Goal: Use online tool/utility: Utilize a website feature to perform a specific function

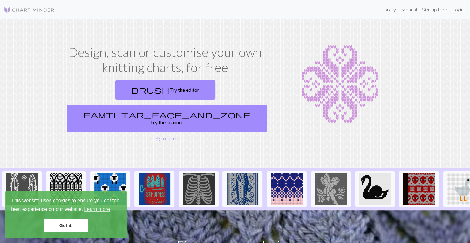
drag, startPoint x: 104, startPoint y: 96, endPoint x: 228, endPoint y: 118, distance: 126.1
click at [228, 118] on div "Design, scan or customise your own knitting charts, for free brush Try the edit…" at bounding box center [165, 93] width 210 height 98
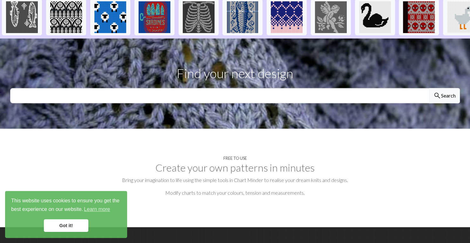
scroll to position [180, 0]
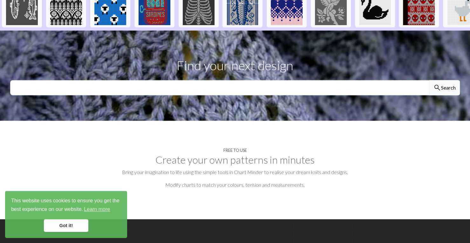
click at [77, 227] on link "Got it!" at bounding box center [66, 225] width 44 height 13
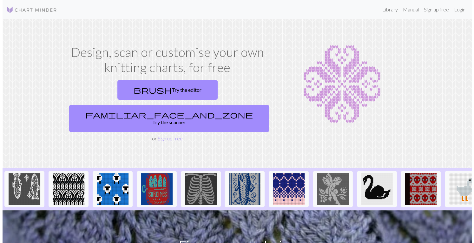
scroll to position [0, 0]
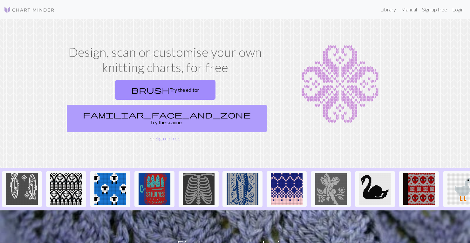
click at [225, 105] on link "familiar_face_and_zone Try the scanner" at bounding box center [167, 118] width 200 height 27
click at [208, 105] on link "familiar_face_and_zone Try the scanner" at bounding box center [167, 118] width 200 height 27
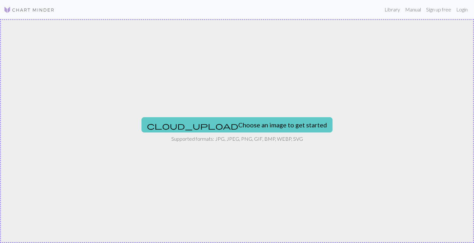
click at [248, 127] on button "cloud_upload Choose an image to get started" at bounding box center [237, 124] width 191 height 15
click at [232, 124] on button "cloud_upload Choose an image to get started" at bounding box center [237, 124] width 191 height 15
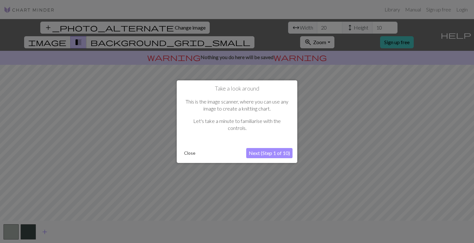
click at [265, 150] on button "Next (Step 1 of 10)" at bounding box center [269, 153] width 46 height 10
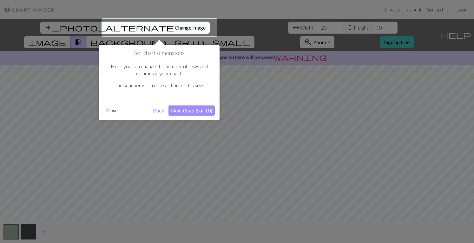
click at [181, 109] on button "Next (Step 2 of 10)" at bounding box center [192, 110] width 46 height 10
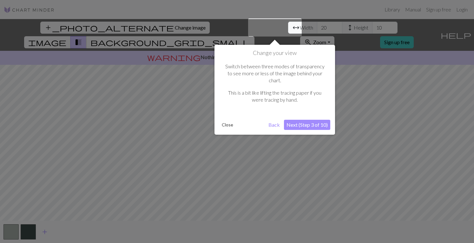
drag, startPoint x: 181, startPoint y: 109, endPoint x: 298, endPoint y: 118, distance: 117.2
click at [298, 120] on button "Next (Step 3 of 10)" at bounding box center [307, 125] width 46 height 10
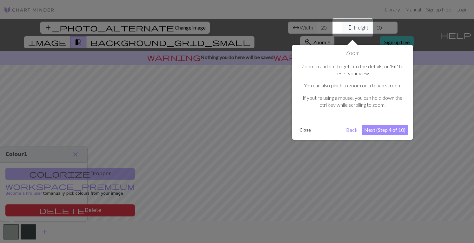
click at [387, 127] on button "Next (Step 4 of 10)" at bounding box center [385, 130] width 46 height 10
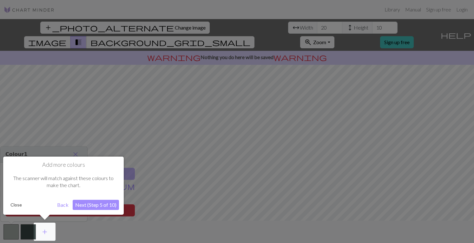
click at [85, 202] on button "Next (Step 5 of 10)" at bounding box center [96, 205] width 46 height 10
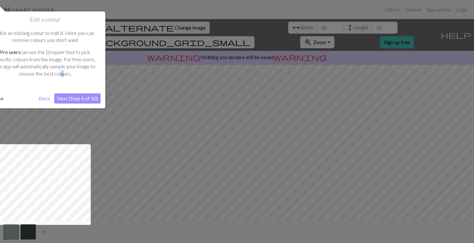
click at [59, 80] on div "Click an existing colour to edit it. Here you can remove colours you don‘t want…" at bounding box center [45, 55] width 111 height 65
click at [77, 97] on button "Next (Step 6 of 10)" at bounding box center [77, 98] width 46 height 10
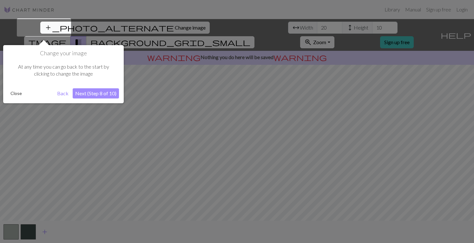
click at [82, 91] on button "Next (Step 8 of 10)" at bounding box center [96, 93] width 46 height 10
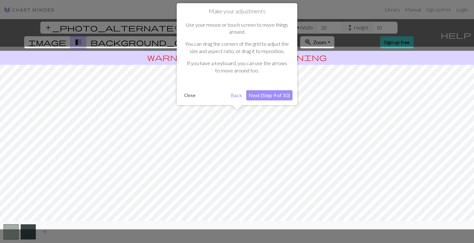
click at [278, 93] on button "Next (Step 9 of 10)" at bounding box center [269, 95] width 46 height 10
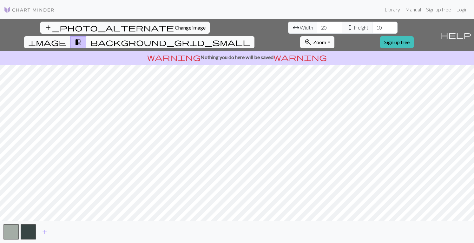
click at [251, 38] on span "background_grid_small" at bounding box center [170, 42] width 160 height 9
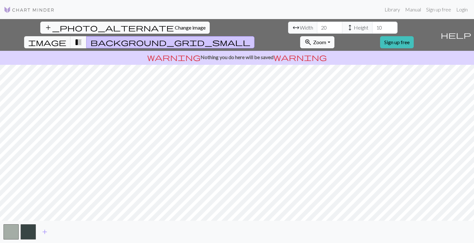
click at [251, 38] on span "background_grid_small" at bounding box center [170, 42] width 160 height 9
click at [82, 38] on span "transition_fade" at bounding box center [79, 42] width 8 height 9
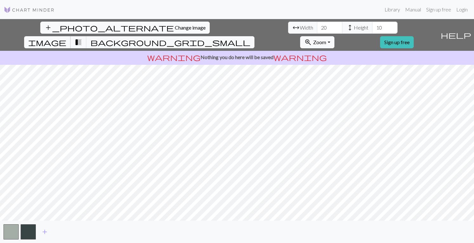
click at [66, 38] on span "image" at bounding box center [47, 42] width 38 height 9
click at [87, 36] on button "transition_fade" at bounding box center [78, 42] width 16 height 12
click at [346, 26] on span "height" at bounding box center [350, 27] width 8 height 9
click at [354, 29] on span "Height" at bounding box center [361, 28] width 15 height 8
click at [300, 30] on span "Width" at bounding box center [306, 28] width 13 height 8
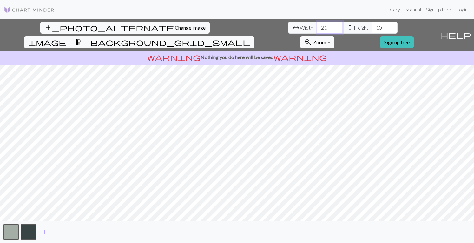
click at [317, 25] on input "21" at bounding box center [329, 28] width 25 height 12
click at [317, 25] on input "22" at bounding box center [329, 28] width 25 height 12
click at [317, 25] on input "23" at bounding box center [329, 28] width 25 height 12
click at [317, 25] on input "27" at bounding box center [329, 28] width 25 height 12
click at [317, 25] on input "28" at bounding box center [329, 28] width 25 height 12
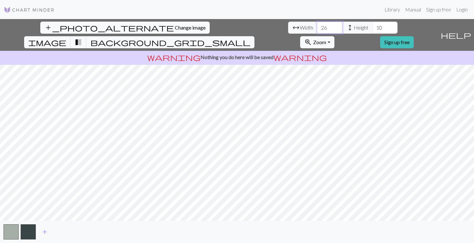
click at [317, 30] on input "26" at bounding box center [329, 28] width 25 height 12
click at [317, 30] on input "25" at bounding box center [329, 28] width 25 height 12
click at [317, 30] on input "24" at bounding box center [329, 28] width 25 height 12
click at [317, 30] on input "23" at bounding box center [329, 28] width 25 height 12
click at [317, 30] on input "22" at bounding box center [329, 28] width 25 height 12
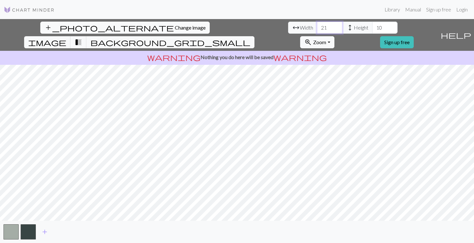
click at [317, 30] on input "21" at bounding box center [329, 28] width 25 height 12
type input "20"
click at [317, 30] on input "20" at bounding box center [329, 28] width 25 height 12
click at [259, 236] on div "add" at bounding box center [237, 232] width 474 height 22
click at [43, 231] on span "add" at bounding box center [45, 231] width 8 height 9
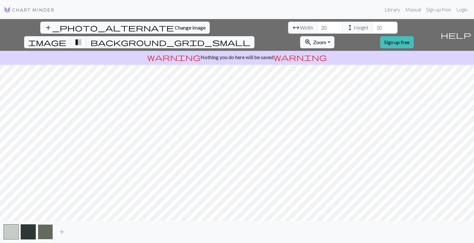
drag, startPoint x: 44, startPoint y: 231, endPoint x: 41, endPoint y: 233, distance: 4.0
drag, startPoint x: 41, startPoint y: 233, endPoint x: 34, endPoint y: 239, distance: 9.2
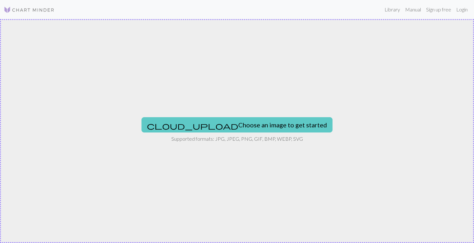
click at [251, 124] on button "cloud_upload Choose an image to get started" at bounding box center [237, 124] width 191 height 15
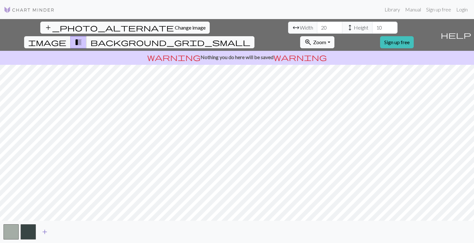
click at [44, 233] on span "add" at bounding box center [45, 231] width 8 height 9
click at [62, 233] on span "add" at bounding box center [62, 231] width 8 height 9
click at [80, 231] on span "add" at bounding box center [79, 231] width 8 height 9
click at [95, 235] on span "add" at bounding box center [96, 231] width 8 height 9
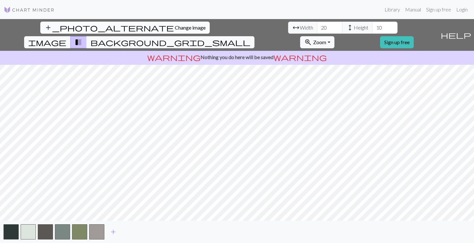
click at [175, 30] on span "Change image" at bounding box center [190, 27] width 31 height 6
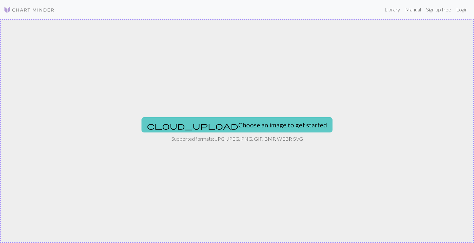
click at [224, 121] on button "cloud_upload Choose an image to get started" at bounding box center [237, 124] width 191 height 15
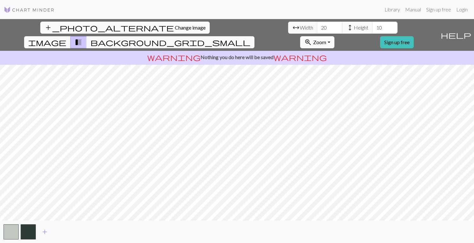
click at [326, 39] on span "Zoom" at bounding box center [319, 42] width 13 height 6
click at [440, 8] on link "Sign up free" at bounding box center [439, 9] width 30 height 13
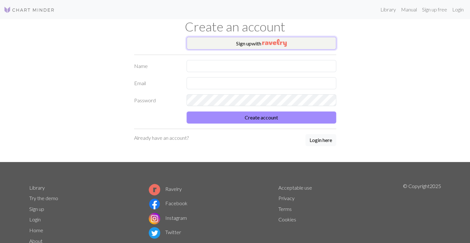
click at [263, 40] on img "button" at bounding box center [274, 43] width 24 height 8
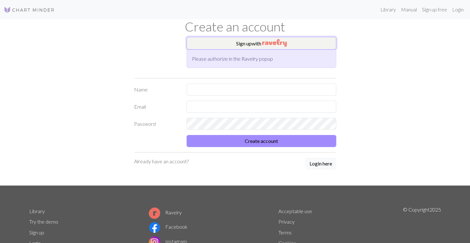
click at [272, 43] on img "button" at bounding box center [274, 43] width 24 height 8
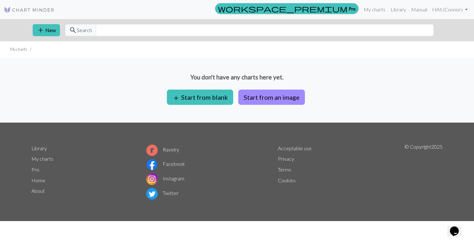
click at [338, 69] on div "You don't have any charts here yet. add Start from blank Start from an image" at bounding box center [237, 89] width 474 height 65
click at [47, 30] on button "add New" at bounding box center [46, 30] width 27 height 12
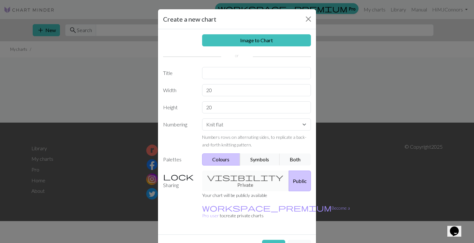
click at [47, 30] on div "Create a new chart Image to Chart Title Width 20 Height 20 Numbering Knit flat …" at bounding box center [237, 121] width 474 height 243
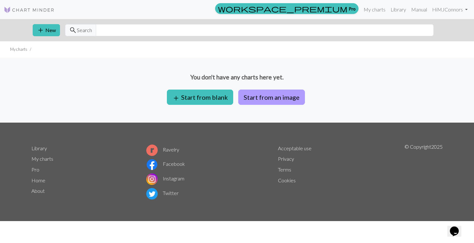
click at [269, 97] on button "Start from an image" at bounding box center [271, 97] width 67 height 15
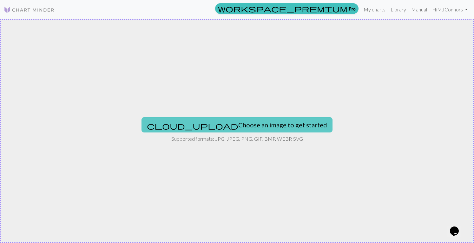
click at [251, 127] on button "cloud_upload Choose an image to get started" at bounding box center [237, 124] width 191 height 15
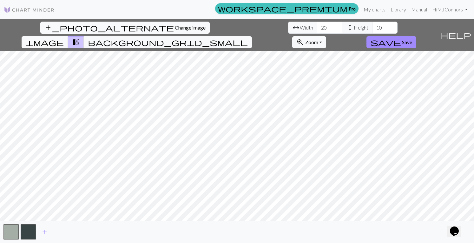
click at [90, 9] on div "workspace_premium Pro My charts Library Manual Hi MJConnors Account settings Lo…" at bounding box center [265, 9] width 411 height 13
click at [412, 39] on span "Save" at bounding box center [407, 42] width 10 height 6
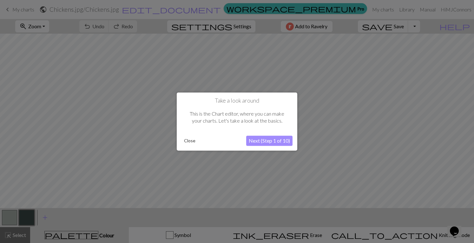
click at [265, 139] on button "Next (Step 1 of 10)" at bounding box center [269, 141] width 46 height 10
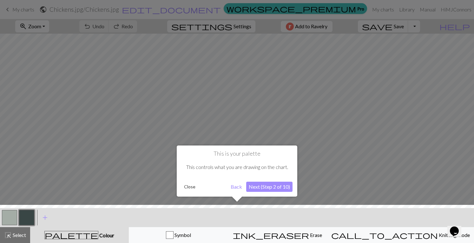
click at [260, 184] on button "Next (Step 2 of 10)" at bounding box center [269, 187] width 46 height 10
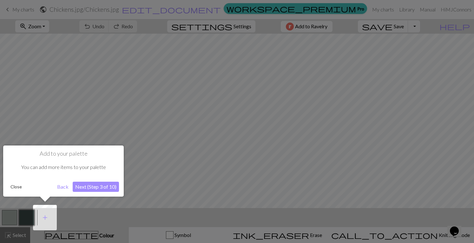
click at [91, 184] on button "Next (Step 3 of 10)" at bounding box center [96, 187] width 46 height 10
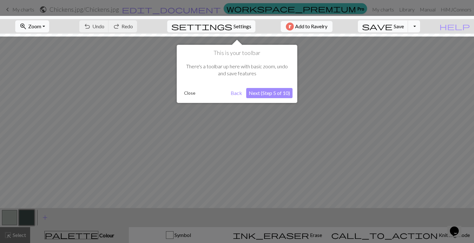
click at [284, 90] on button "Next (Step 5 of 10)" at bounding box center [269, 93] width 46 height 10
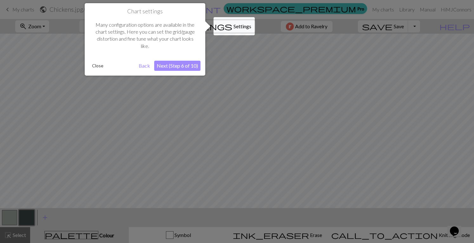
click at [169, 64] on button "Next (Step 6 of 10)" at bounding box center [177, 66] width 46 height 10
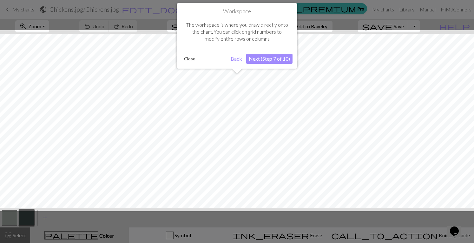
click at [271, 57] on button "Next (Step 7 of 10)" at bounding box center [269, 59] width 46 height 10
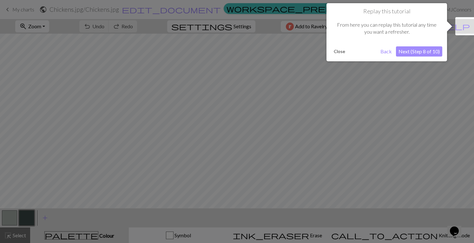
click at [423, 52] on button "Next (Step 8 of 10)" at bounding box center [419, 51] width 46 height 10
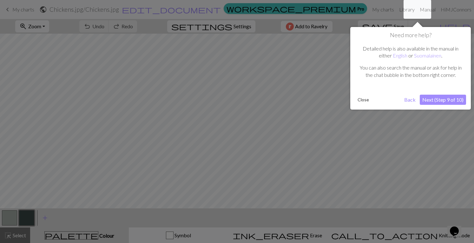
click at [454, 97] on button "Next (Step 9 of 10)" at bounding box center [443, 100] width 46 height 10
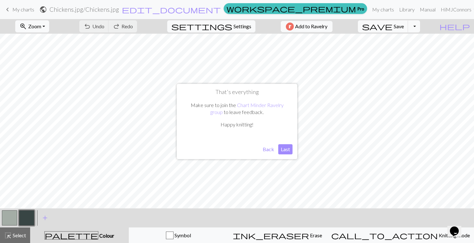
click at [288, 146] on button "Last" at bounding box center [285, 149] width 14 height 10
